Goal: Task Accomplishment & Management: Use online tool/utility

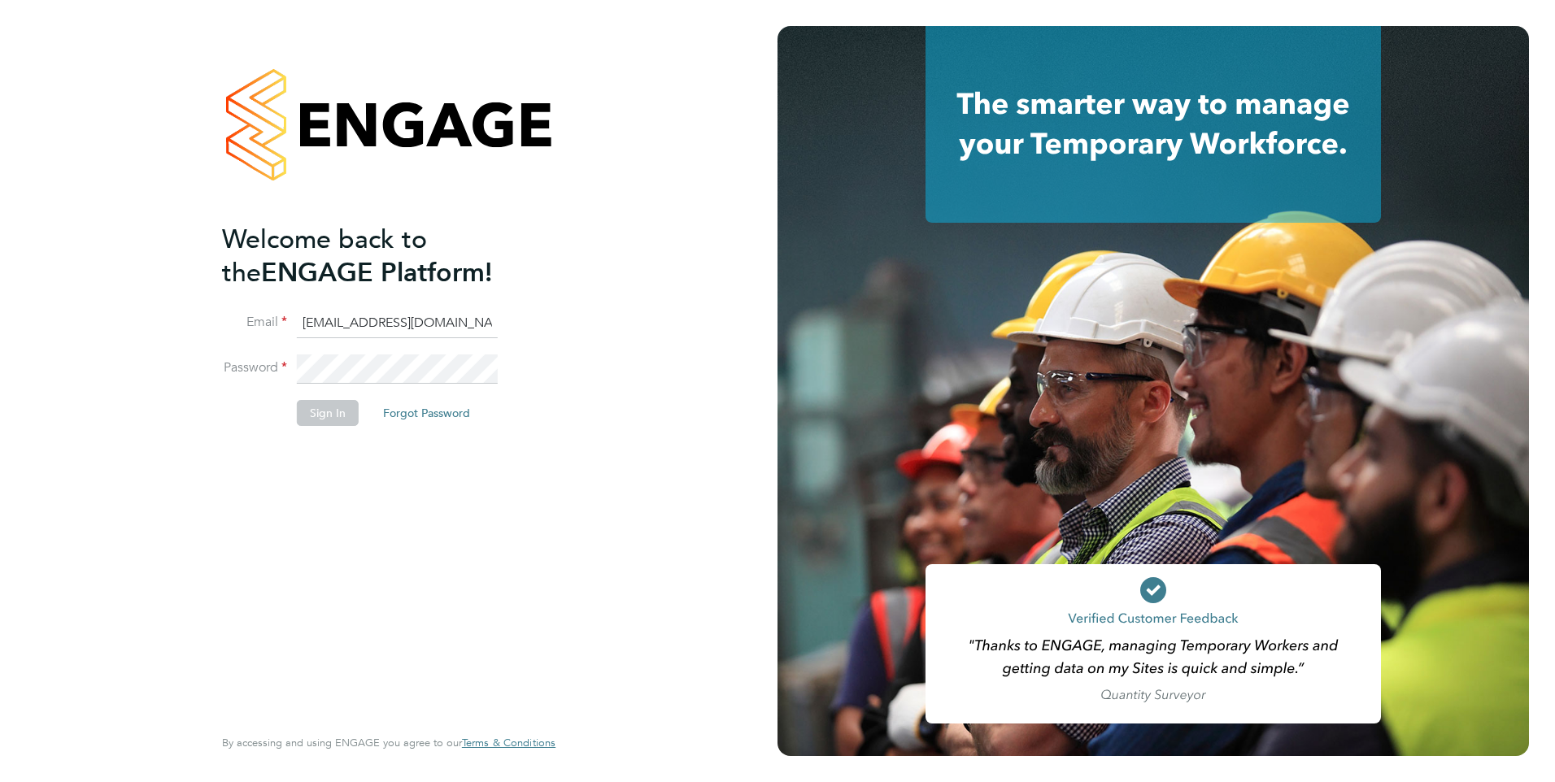
click at [399, 323] on input "G4S@pretiumresourcing.co.uk" at bounding box center [397, 323] width 201 height 29
type input "account.support@pretiumresourcing.co.uk"
click at [336, 421] on button "Sign In" at bounding box center [328, 413] width 62 height 26
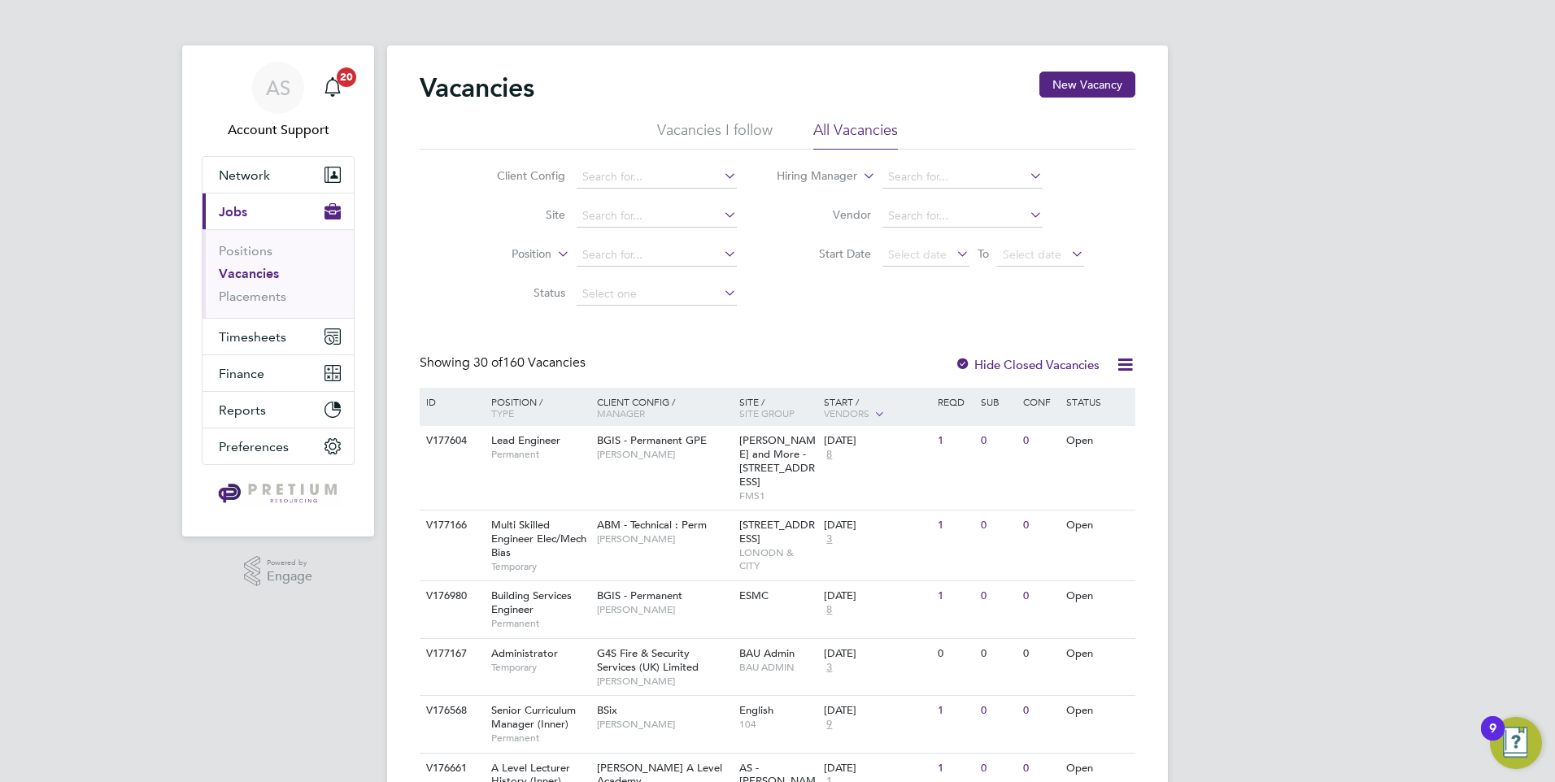
click at [275, 294] on link "Placements" at bounding box center [253, 296] width 68 height 15
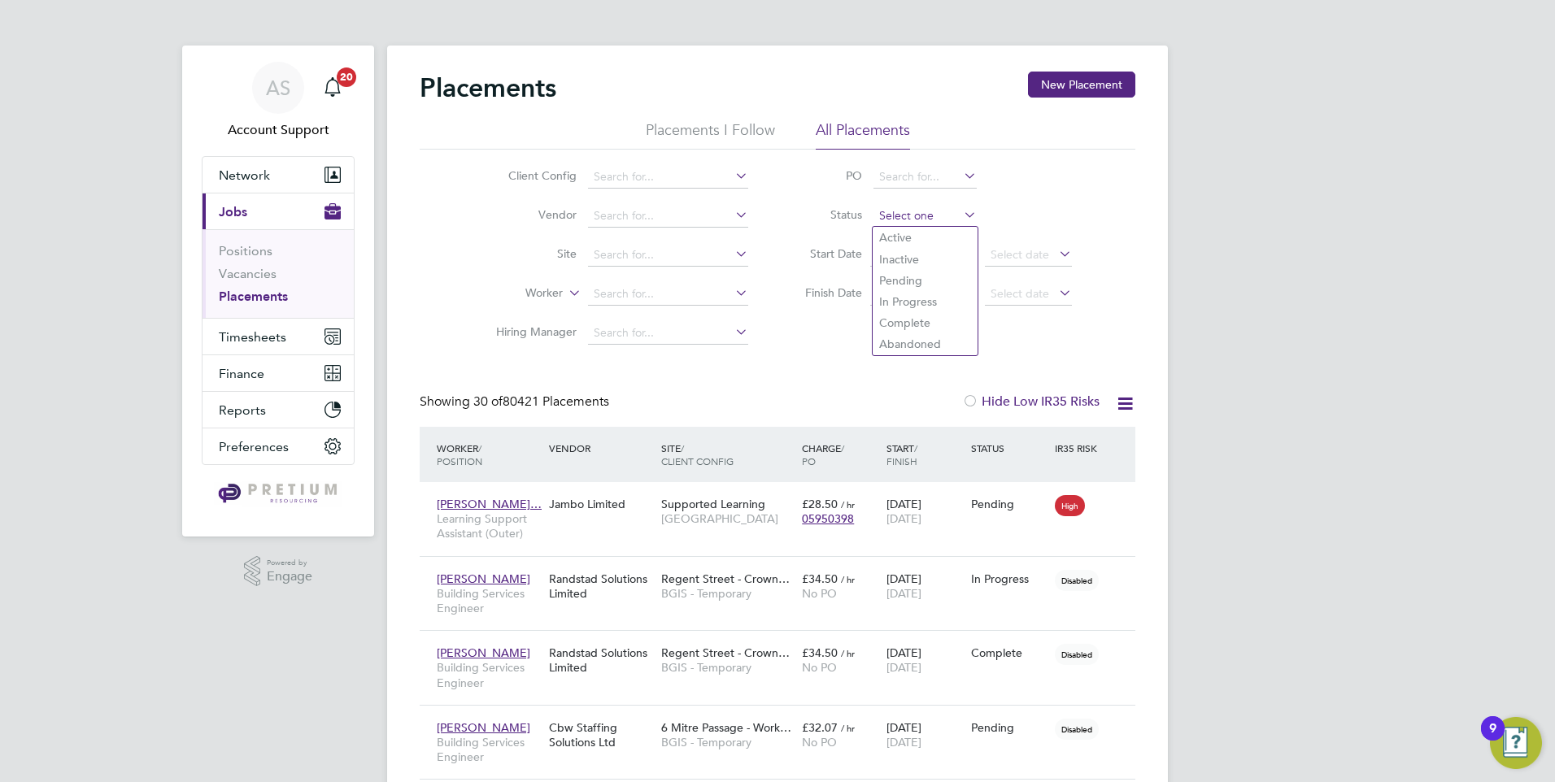
click at [918, 217] on input at bounding box center [924, 216] width 103 height 23
click at [897, 300] on li "In Progress" at bounding box center [925, 301] width 105 height 21
type input "In Progress"
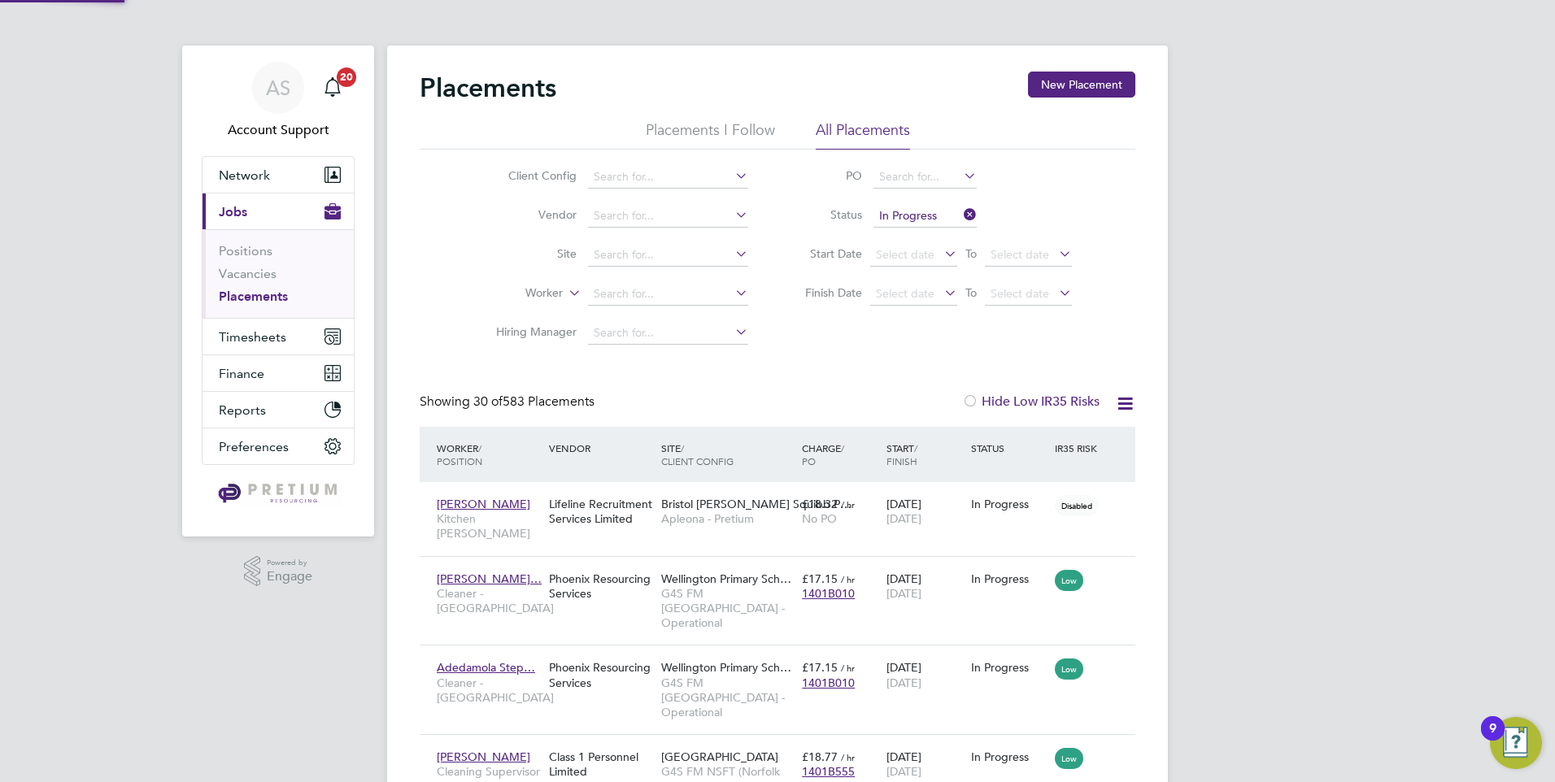
click at [1123, 404] on icon at bounding box center [1125, 404] width 20 height 20
click at [1032, 442] on li "Download Placements Report" at bounding box center [1045, 442] width 173 height 23
